Goal: Information Seeking & Learning: Learn about a topic

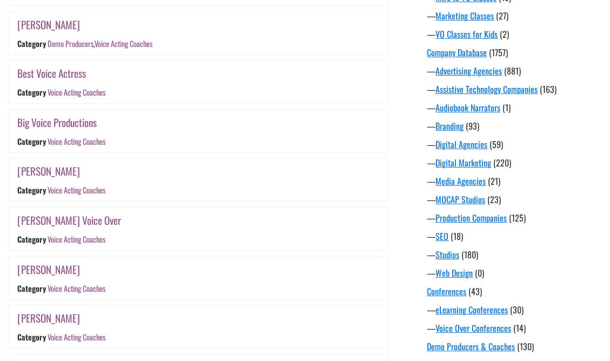
scroll to position [362, 0]
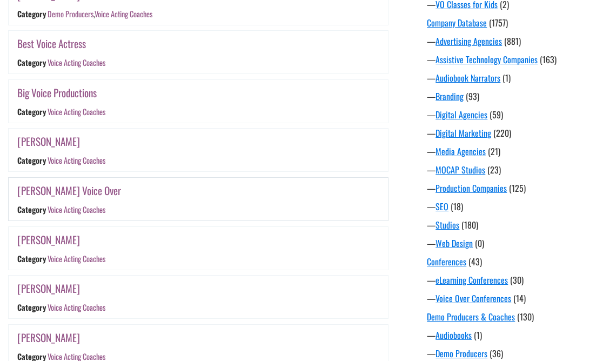
click at [79, 190] on link "Brett Olsen Voice Over" at bounding box center [69, 191] width 104 height 16
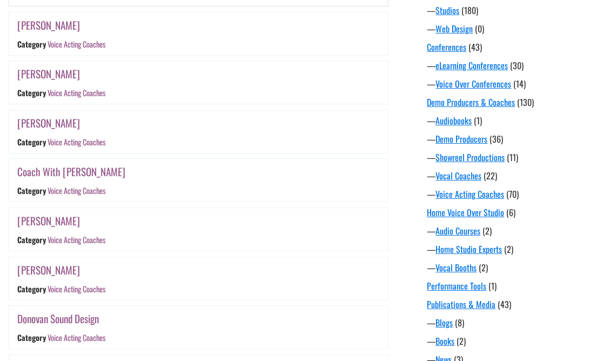
scroll to position [690, 0]
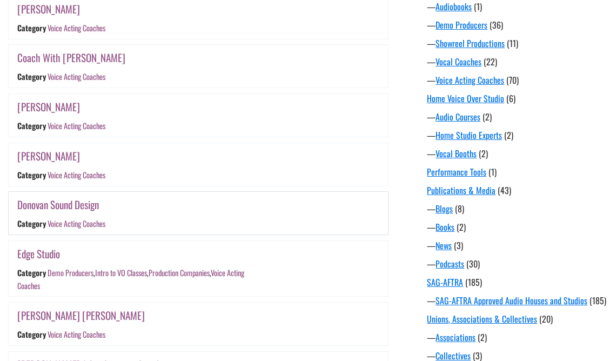
click at [62, 224] on link "Voice Acting Coaches" at bounding box center [77, 223] width 58 height 11
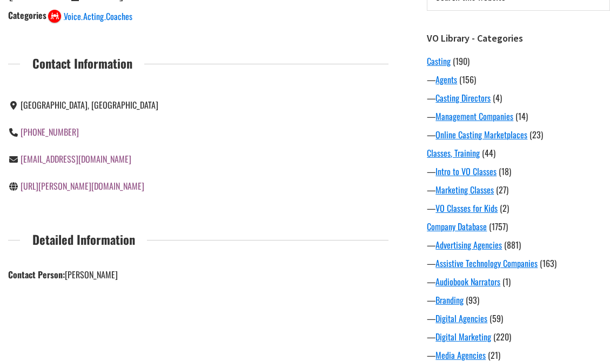
scroll to position [125, 0]
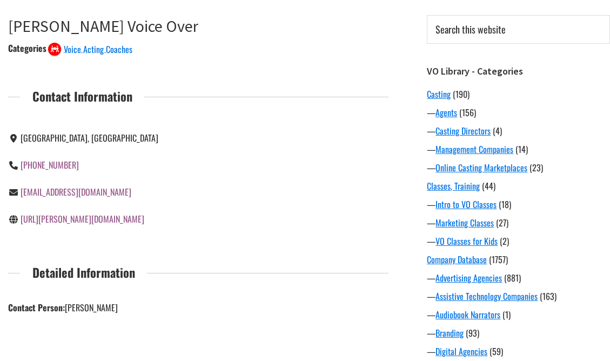
click at [88, 218] on link "[URL][PERSON_NAME][DOMAIN_NAME]" at bounding box center [83, 218] width 124 height 13
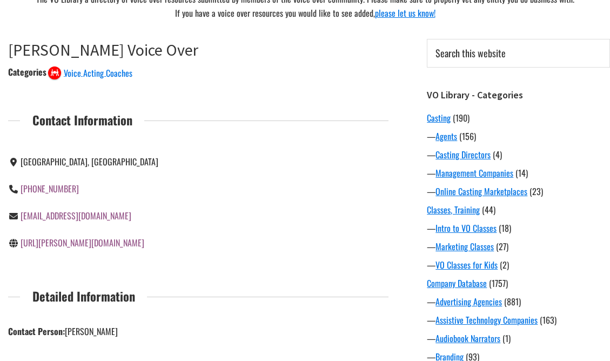
scroll to position [0, 0]
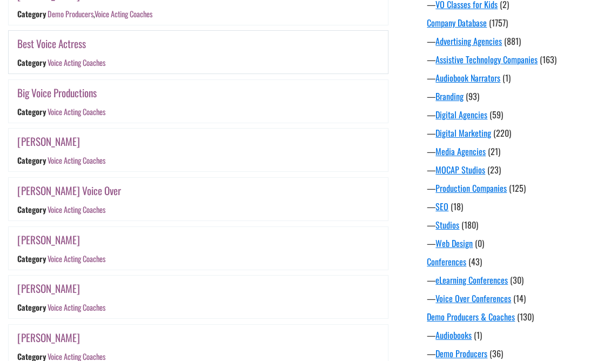
scroll to position [365, 0]
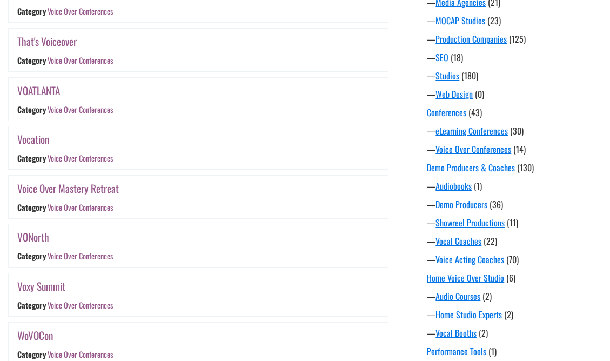
scroll to position [508, 0]
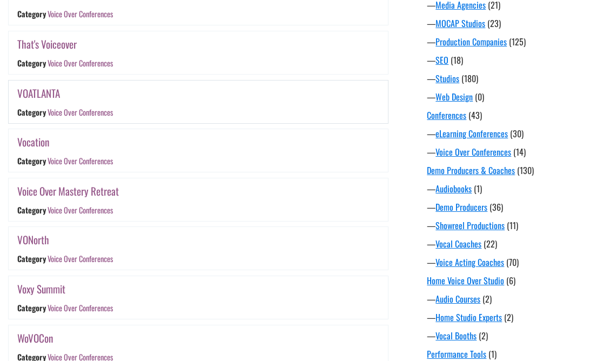
click at [50, 93] on link "VOATLANTA" at bounding box center [38, 93] width 43 height 16
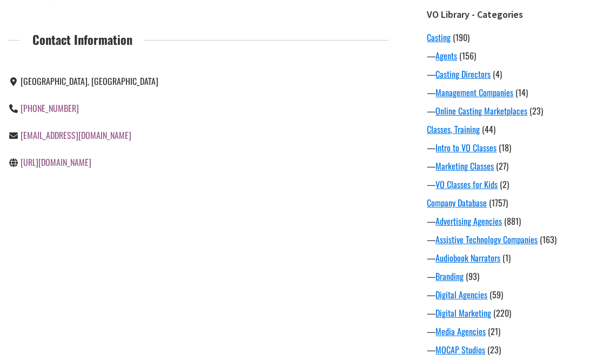
scroll to position [216, 0]
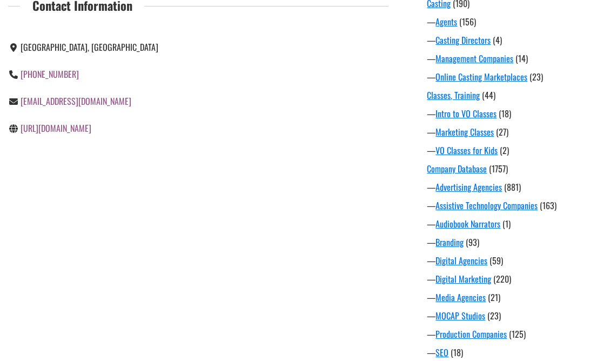
click at [47, 128] on link "https://voatlanta.me/" at bounding box center [56, 128] width 71 height 13
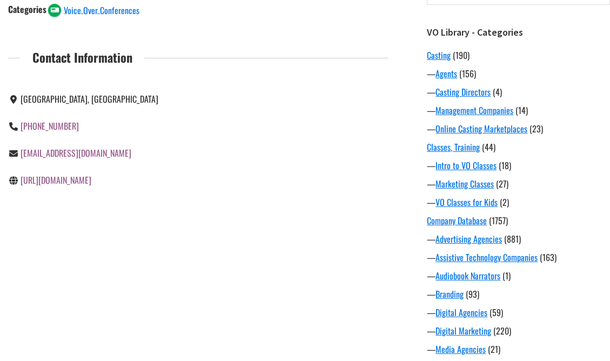
scroll to position [0, 0]
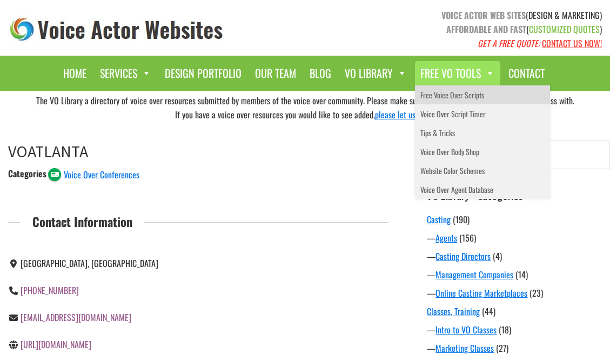
click at [444, 99] on link "Free Voice Over Scripts" at bounding box center [482, 94] width 135 height 19
